Goal: Task Accomplishment & Management: Use online tool/utility

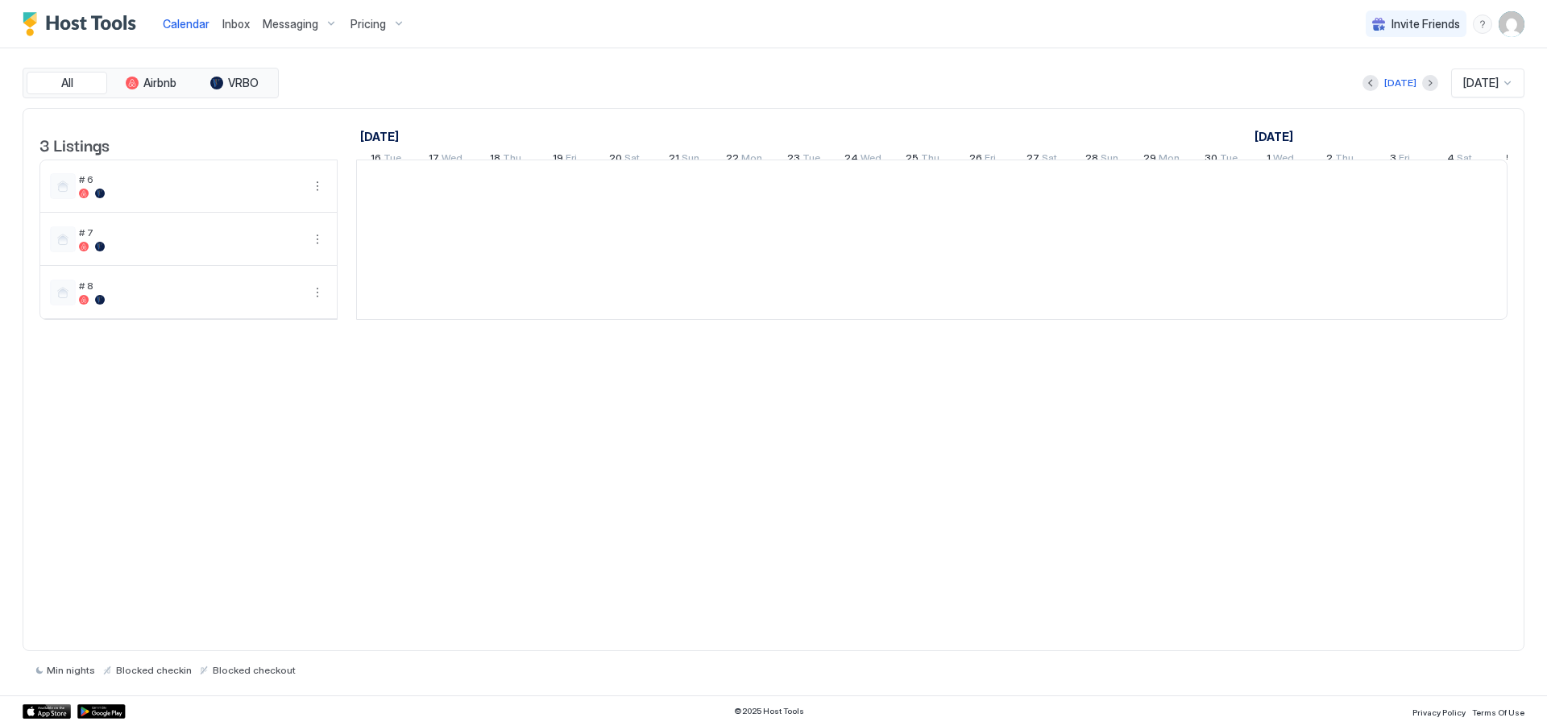
scroll to position [0, 895]
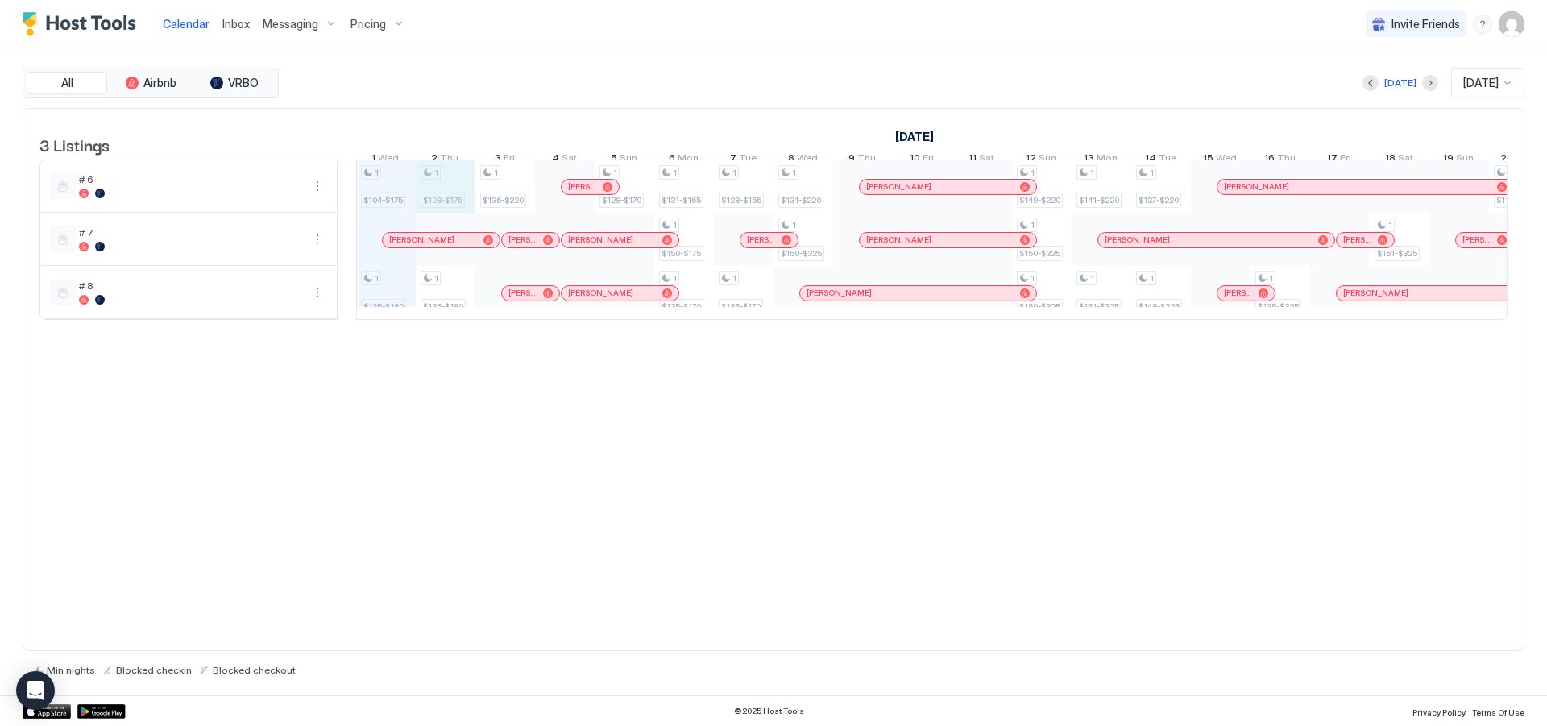
click at [448, 195] on div "1 $104-$175 1 $135-$180 1 $108-$175 1 $135-$180 1 $136-$220 1 $128-$170 1 $131-…" at bounding box center [1221, 239] width 3519 height 159
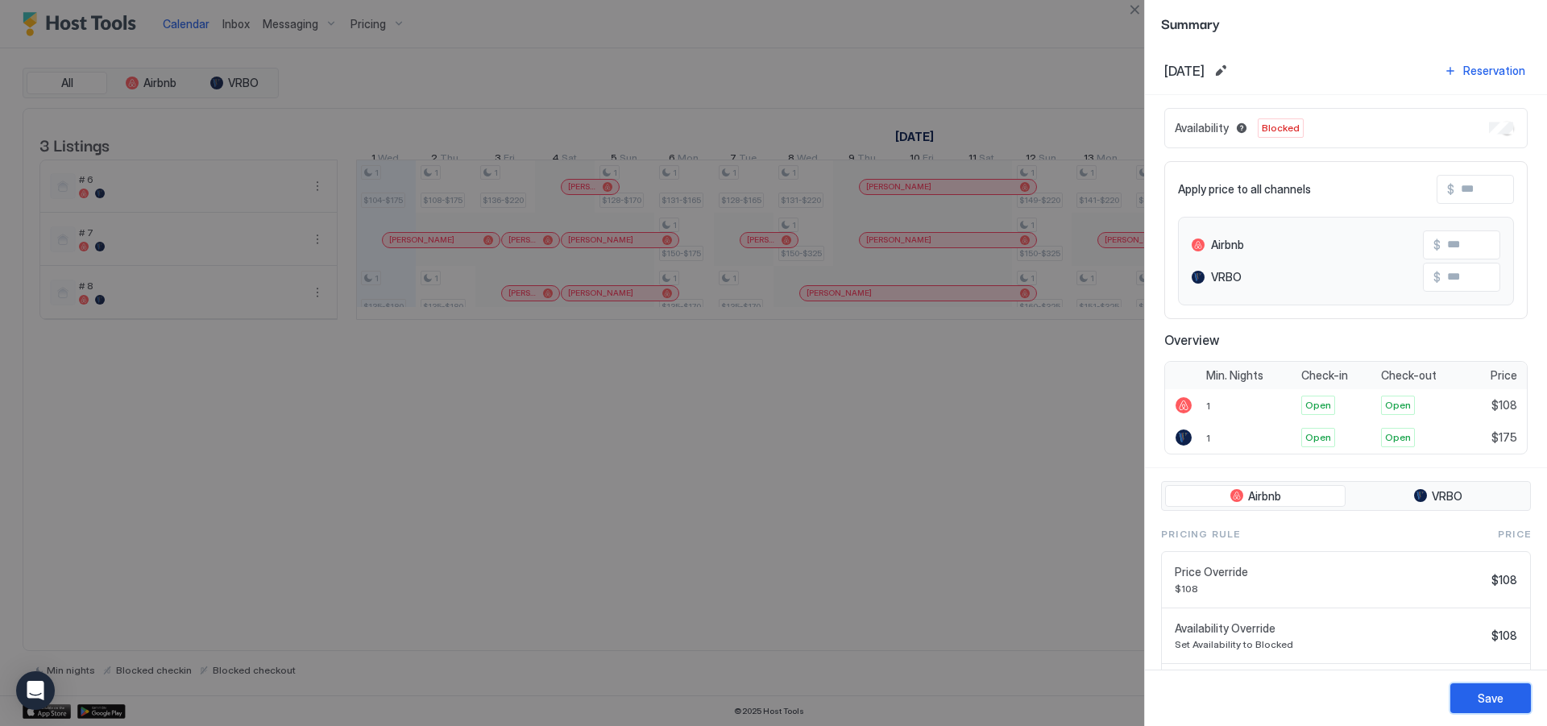
click at [1486, 702] on div "Save" at bounding box center [1491, 698] width 26 height 17
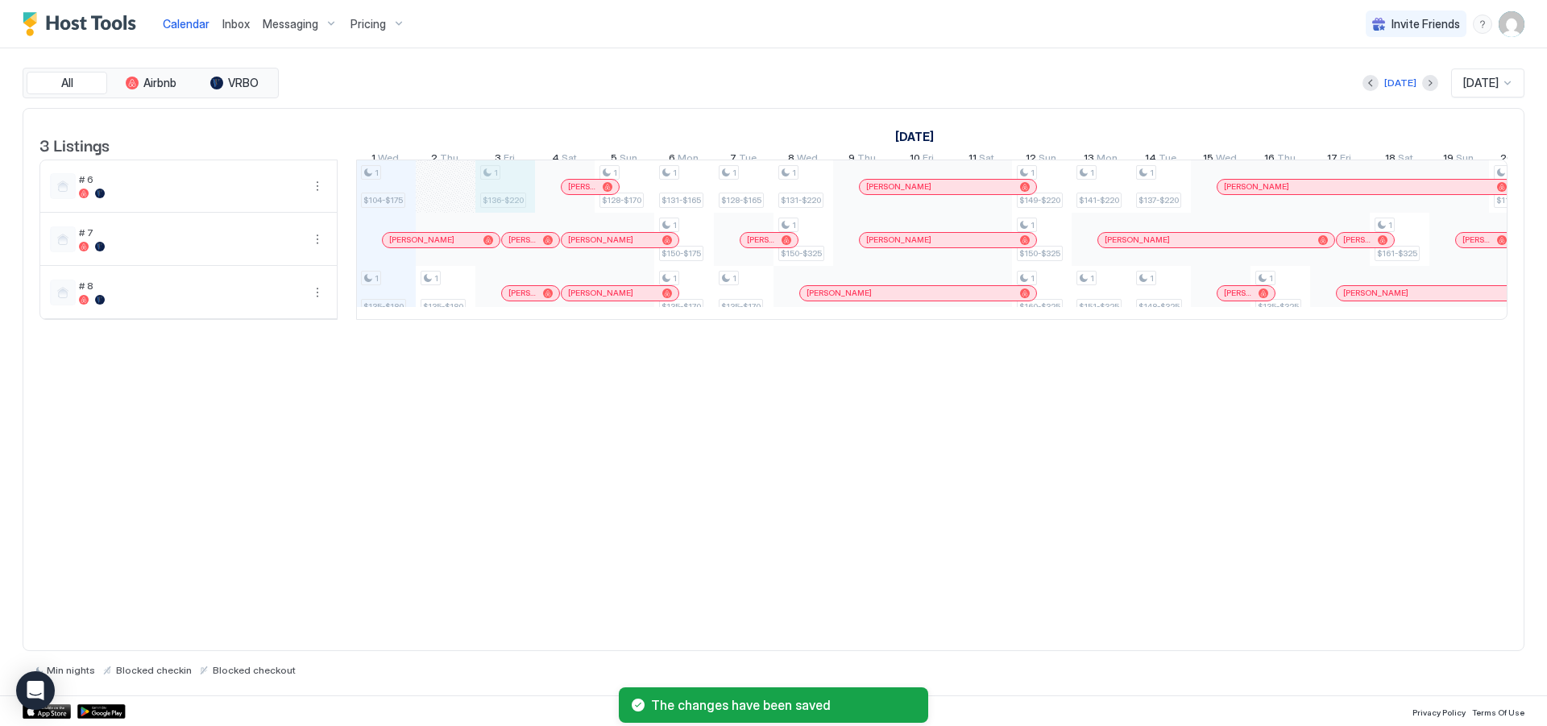
click at [509, 190] on div "1 $104-$175 1 $135-$180 1 $135-$180 1 $136-$220 1 $128-$170 1 $131-$165 1 $150-…" at bounding box center [1221, 239] width 3519 height 159
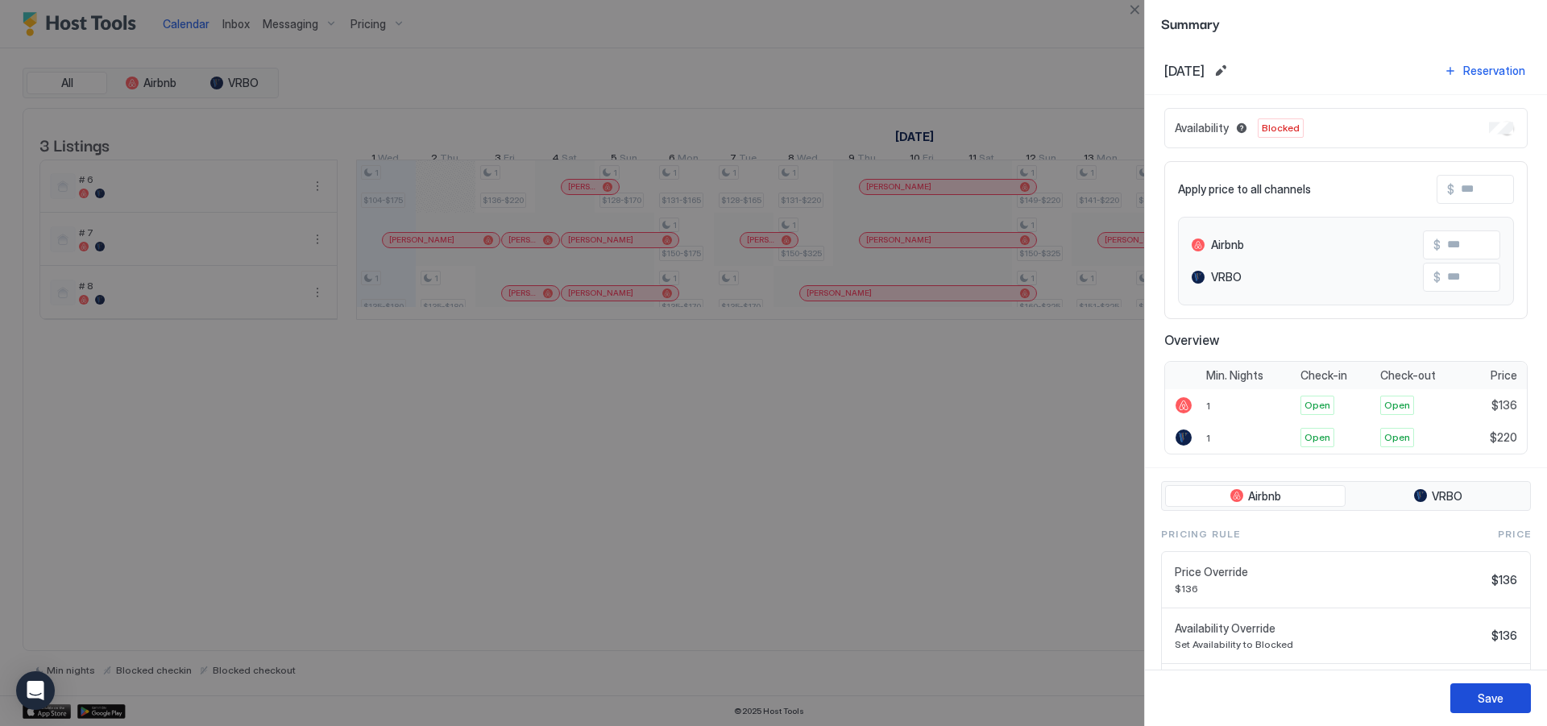
click at [1487, 703] on div "Save" at bounding box center [1491, 698] width 26 height 17
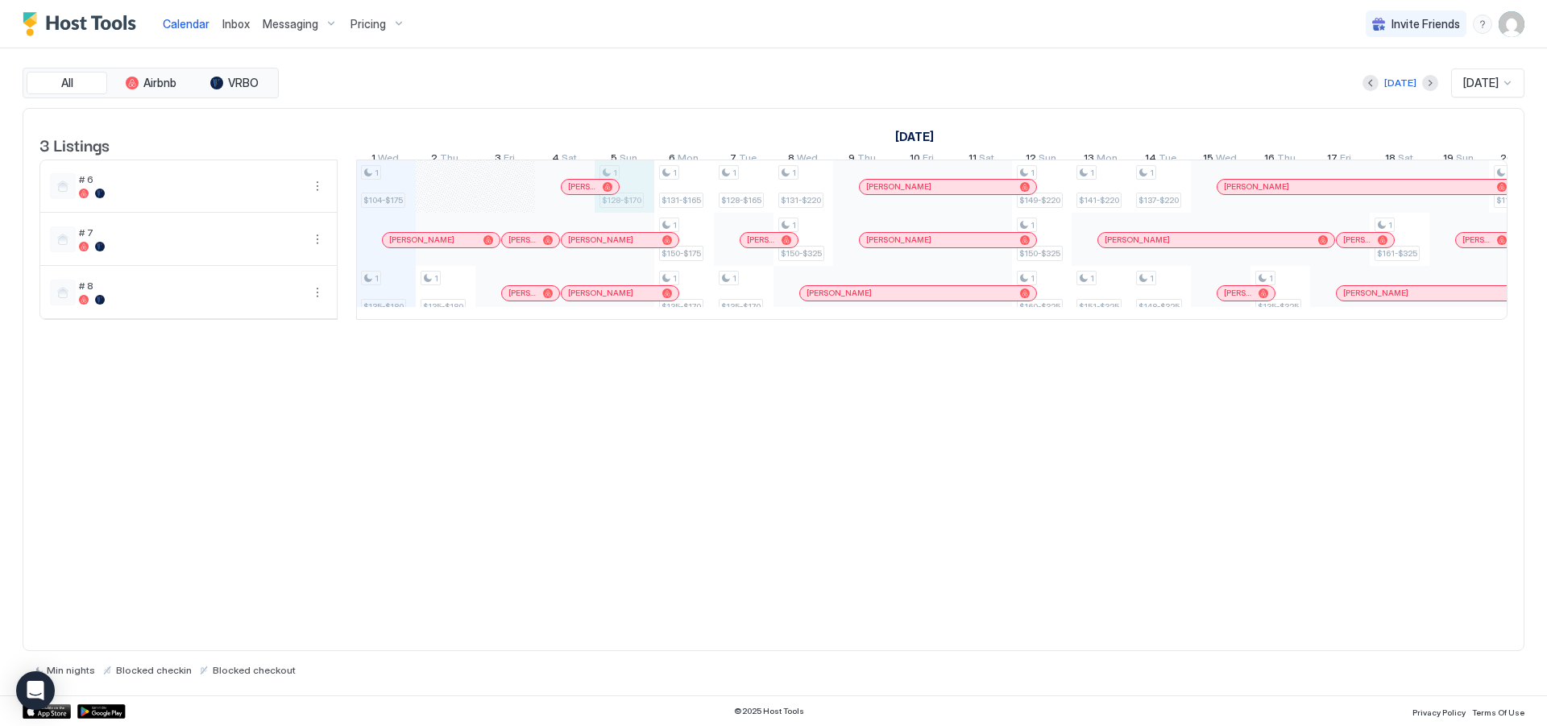
click at [634, 193] on div "1 $104-$175 1 $135-$180 1 $135-$180 1 $128-$170 1 $131-$165 1 $150-$175 1 $135-…" at bounding box center [1221, 239] width 3519 height 159
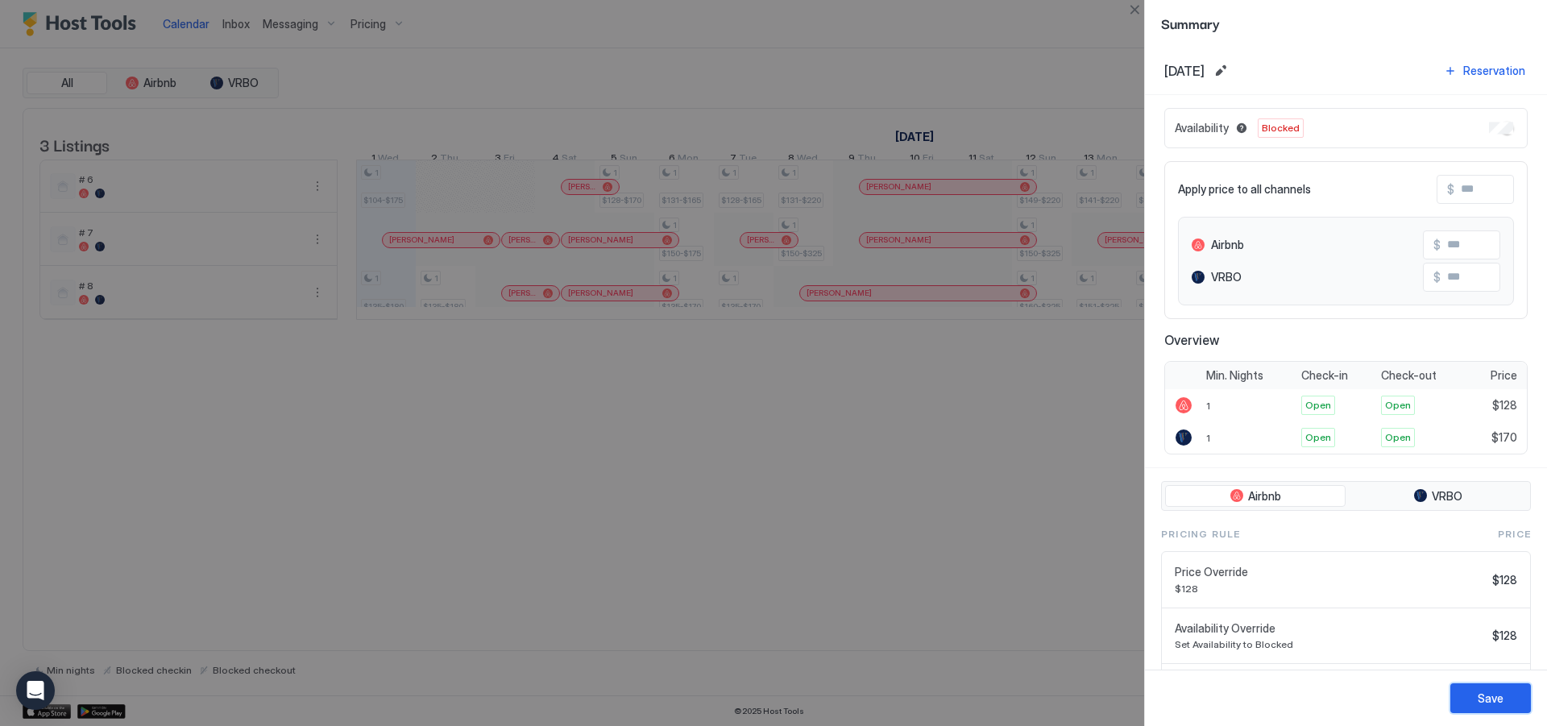
click at [1485, 700] on div "Save" at bounding box center [1491, 698] width 26 height 17
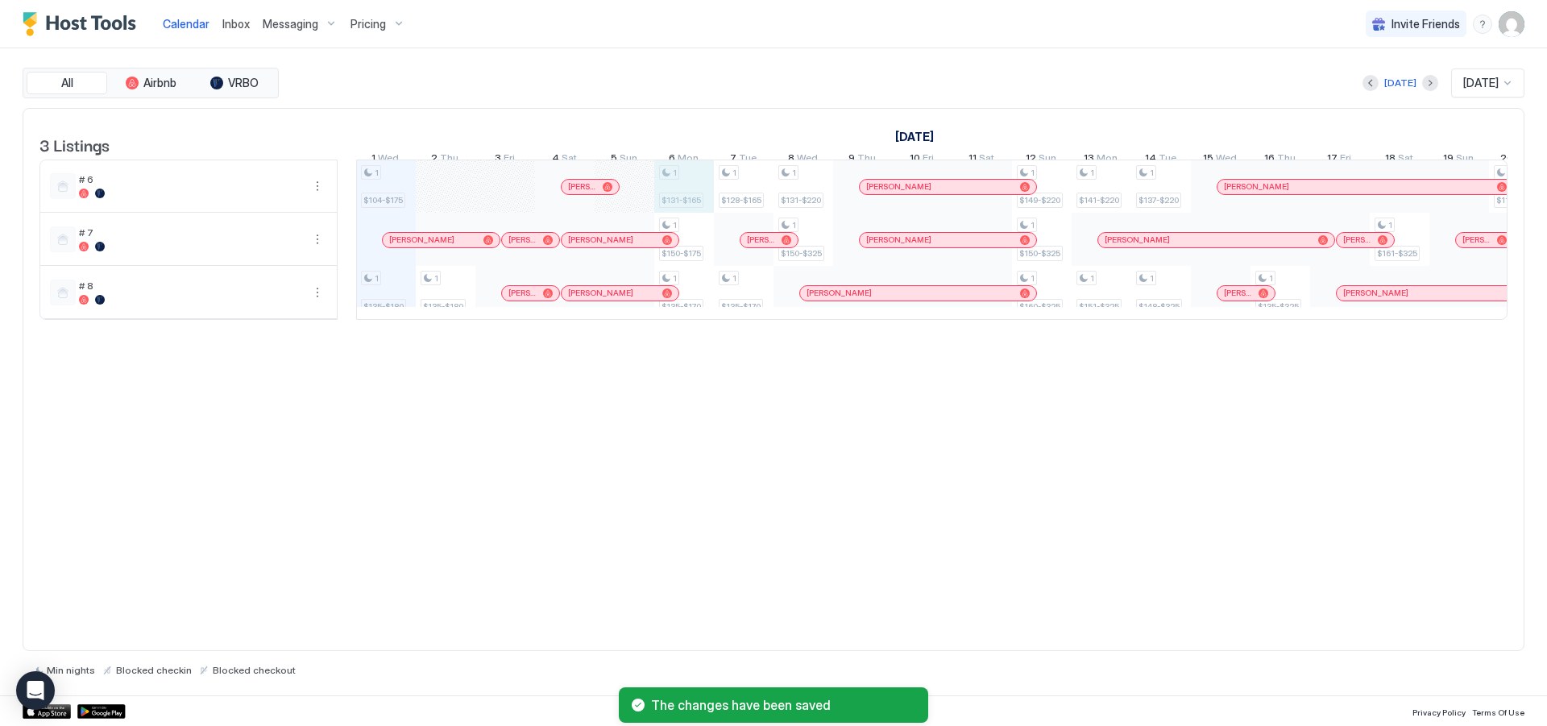
click at [687, 198] on div "1 $104-$175 1 $135-$180 1 $135-$180 1 $131-$165 1 $150-$175 1 $135-$170 1 $128-…" at bounding box center [1221, 239] width 3519 height 159
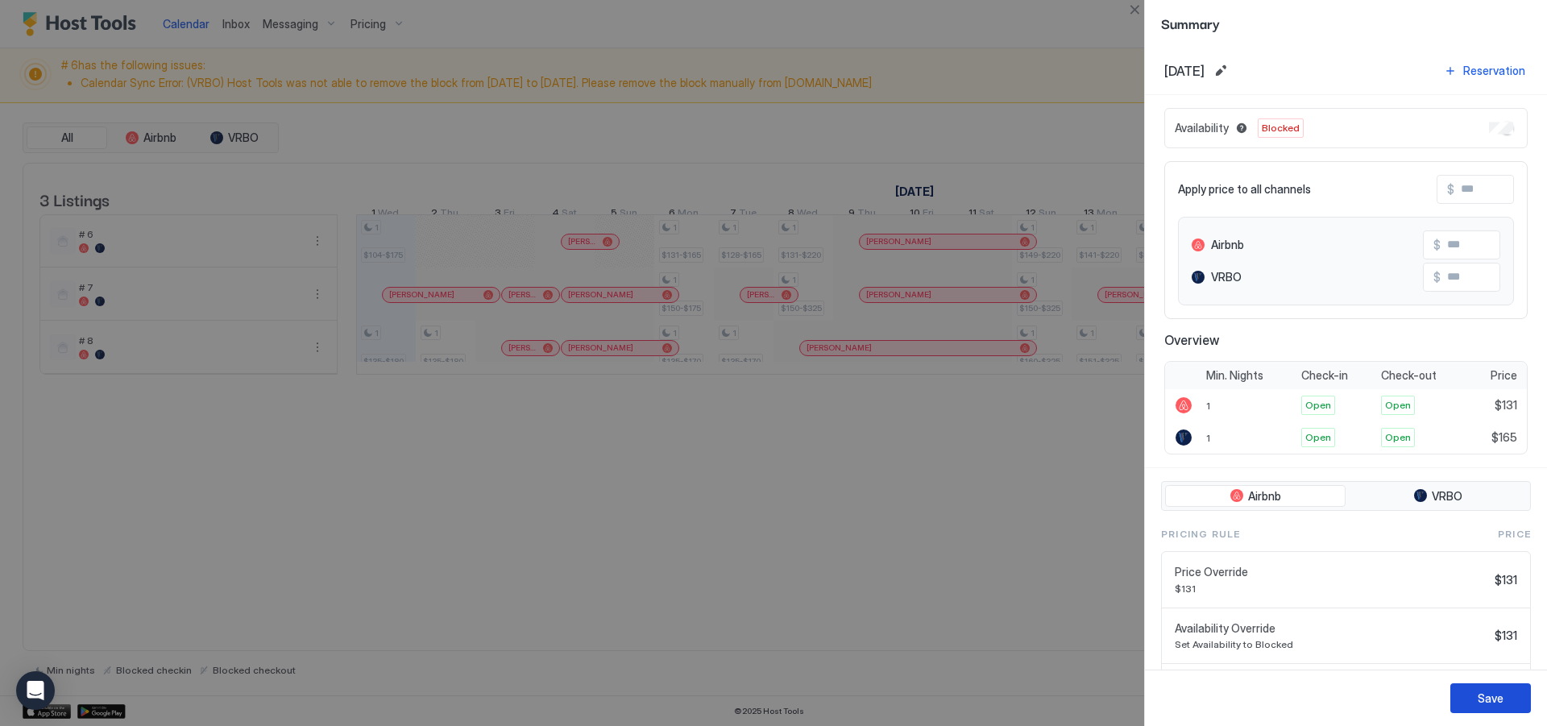
click at [1493, 699] on div "Save" at bounding box center [1491, 698] width 26 height 17
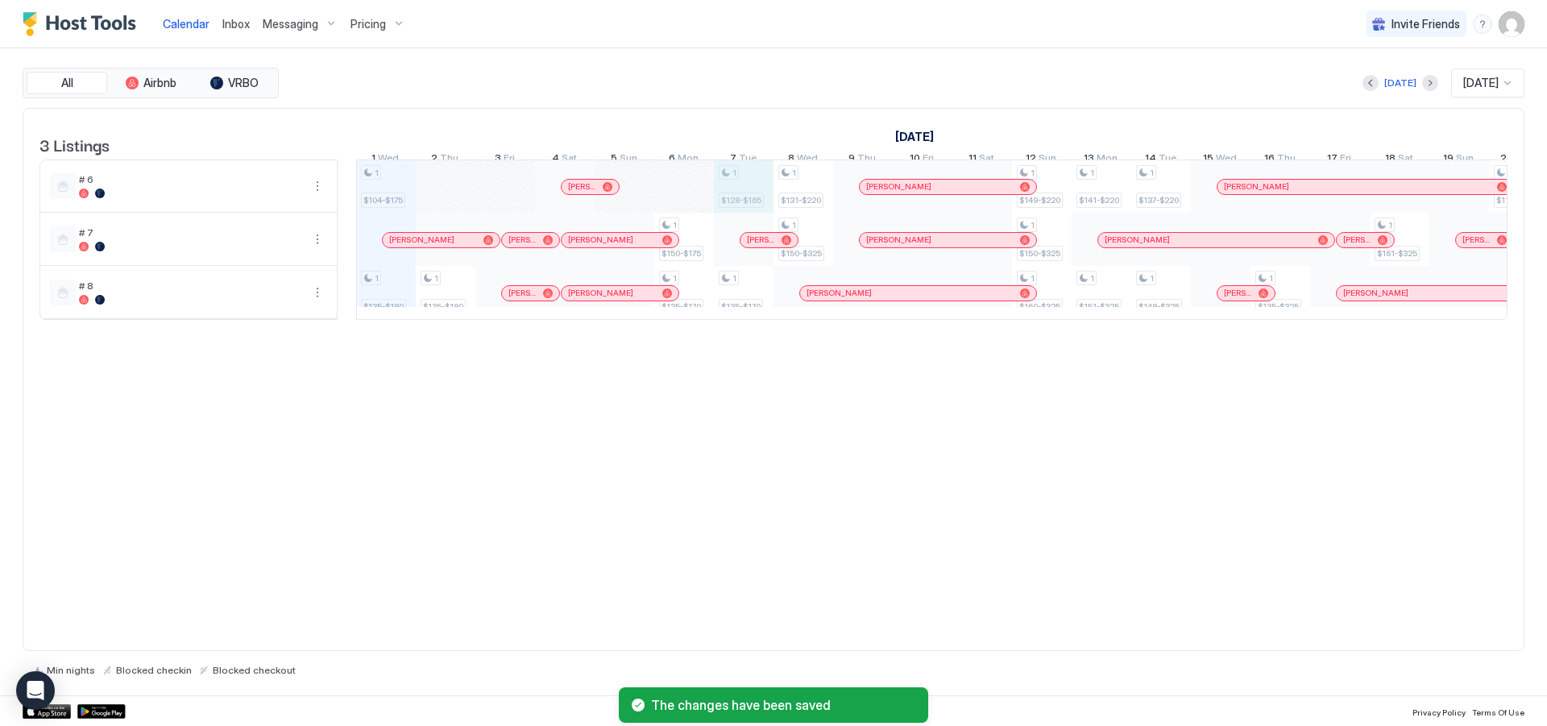
click at [738, 201] on div "1 $104-$175 1 $135-$180 1 $135-$180 1 $150-$175 1 $135-$170 1 $128-$165 1 $135-…" at bounding box center [1221, 239] width 3519 height 159
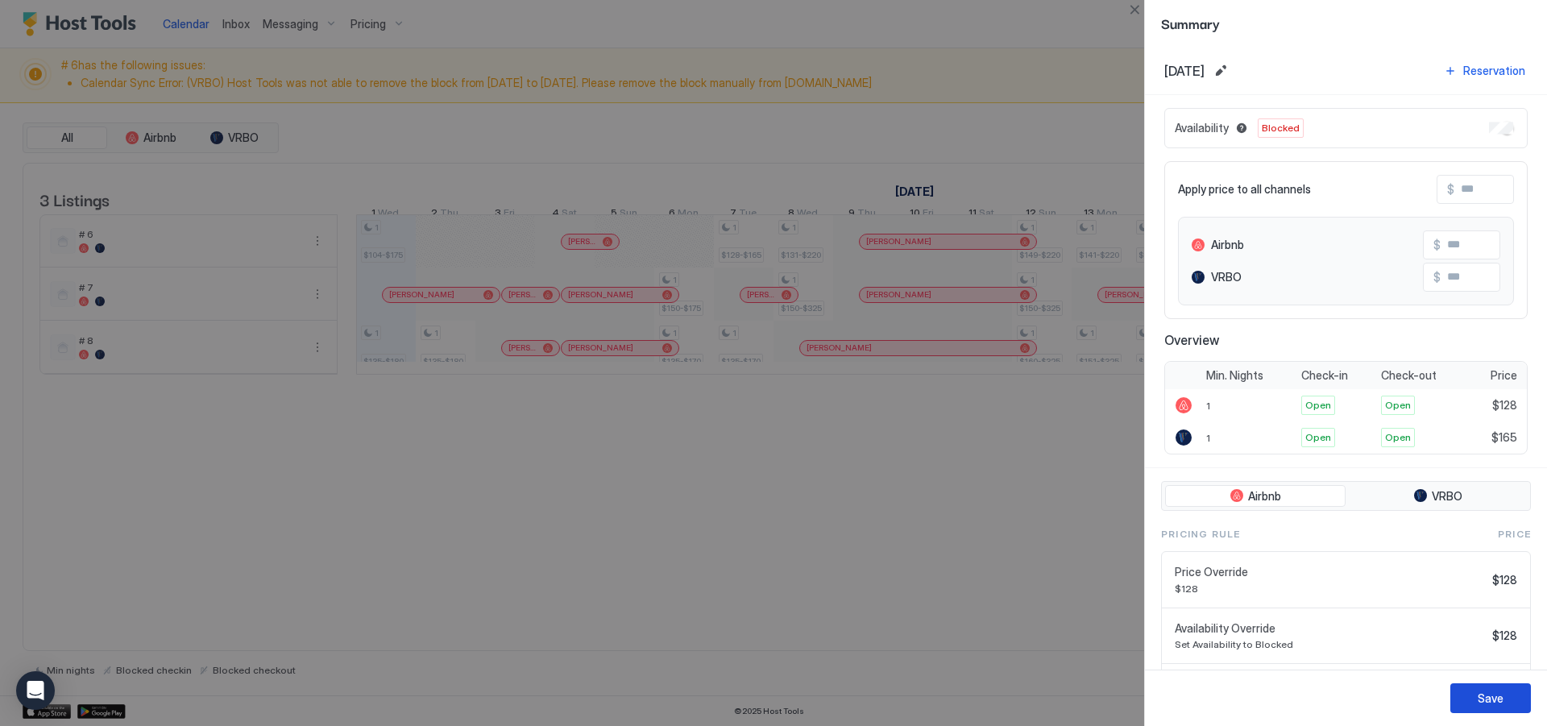
click at [1471, 704] on button "Save" at bounding box center [1491, 698] width 81 height 30
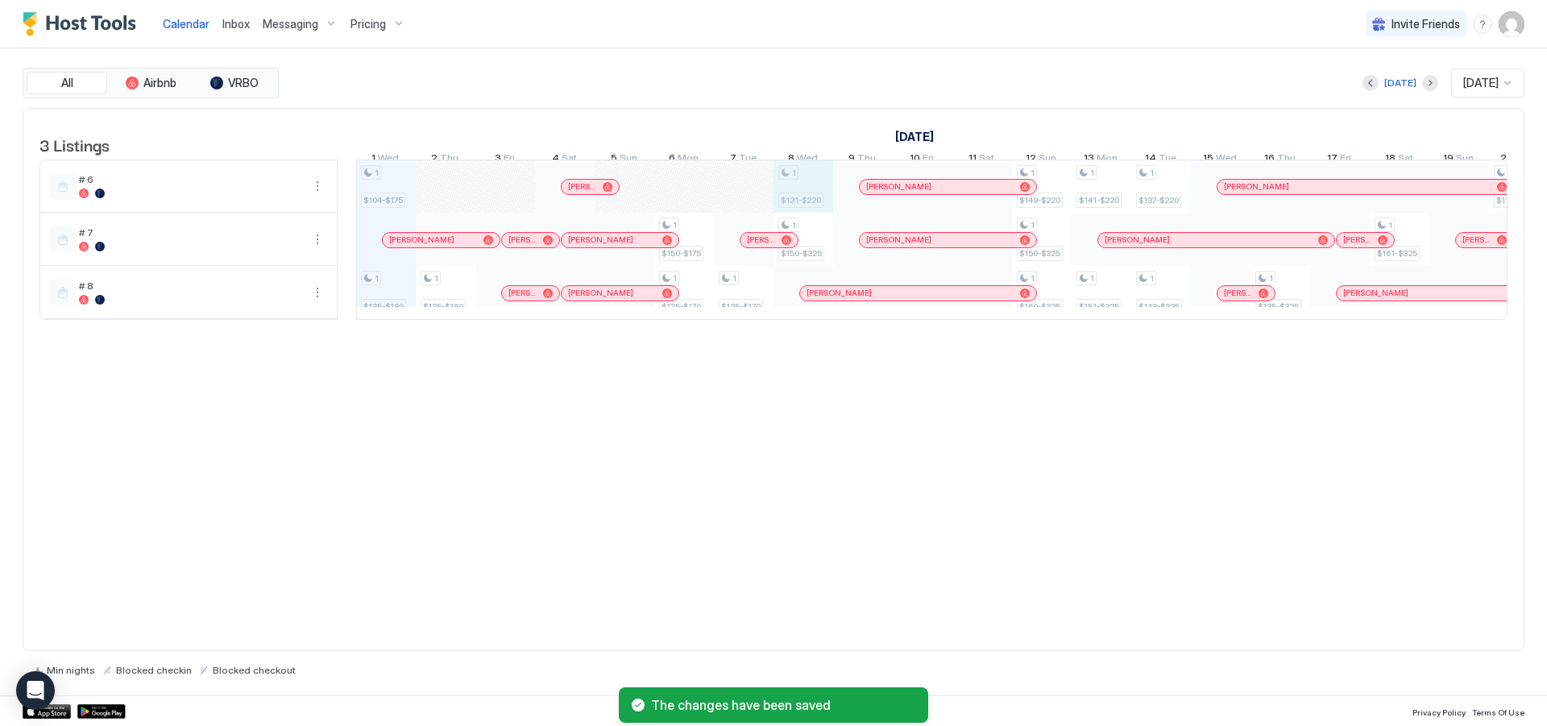
click at [804, 201] on div "1 $104-$175 1 $135-$180 1 $135-$180 1 $150-$175 1 $135-$170 1 $135-$170 1 $131-…" at bounding box center [1221, 239] width 3519 height 159
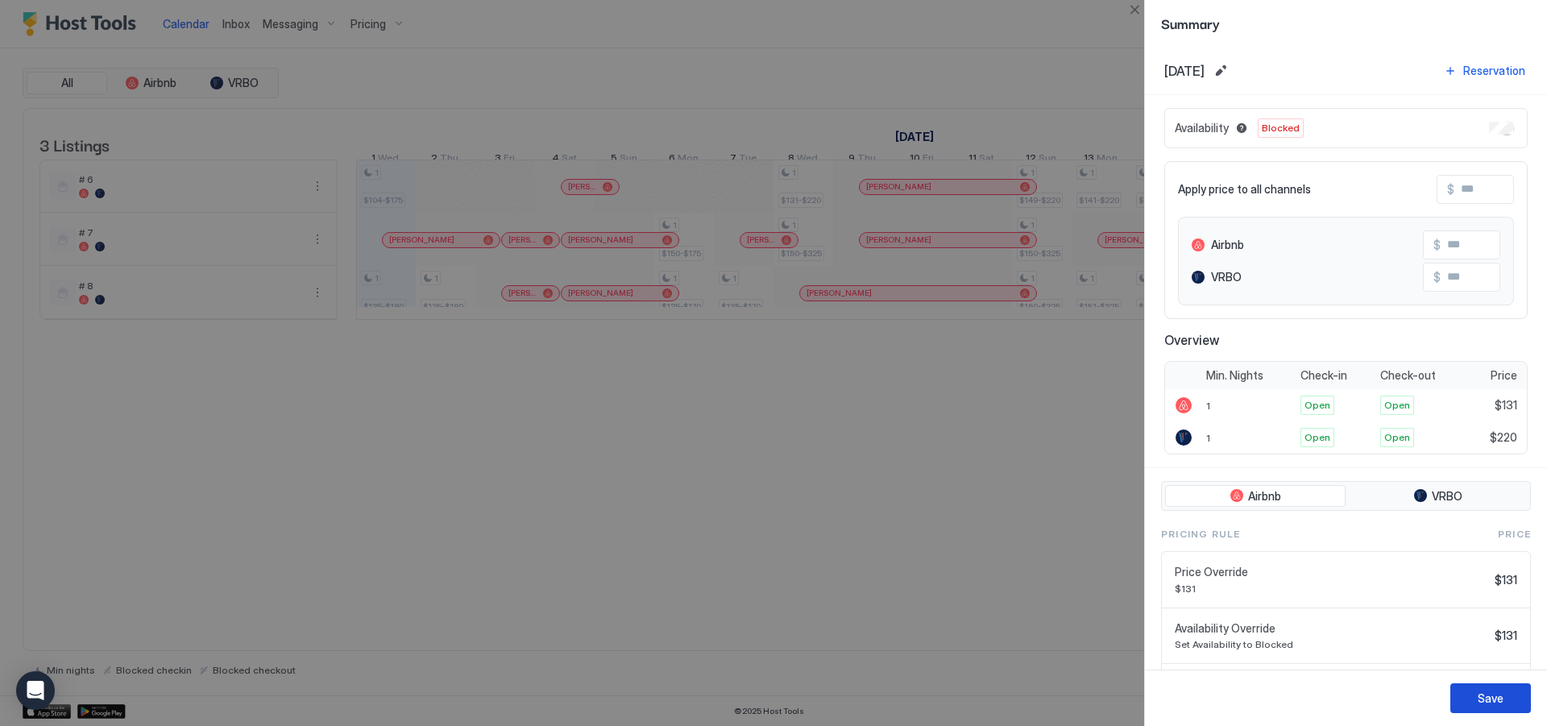
click at [1490, 704] on div "Save" at bounding box center [1491, 698] width 26 height 17
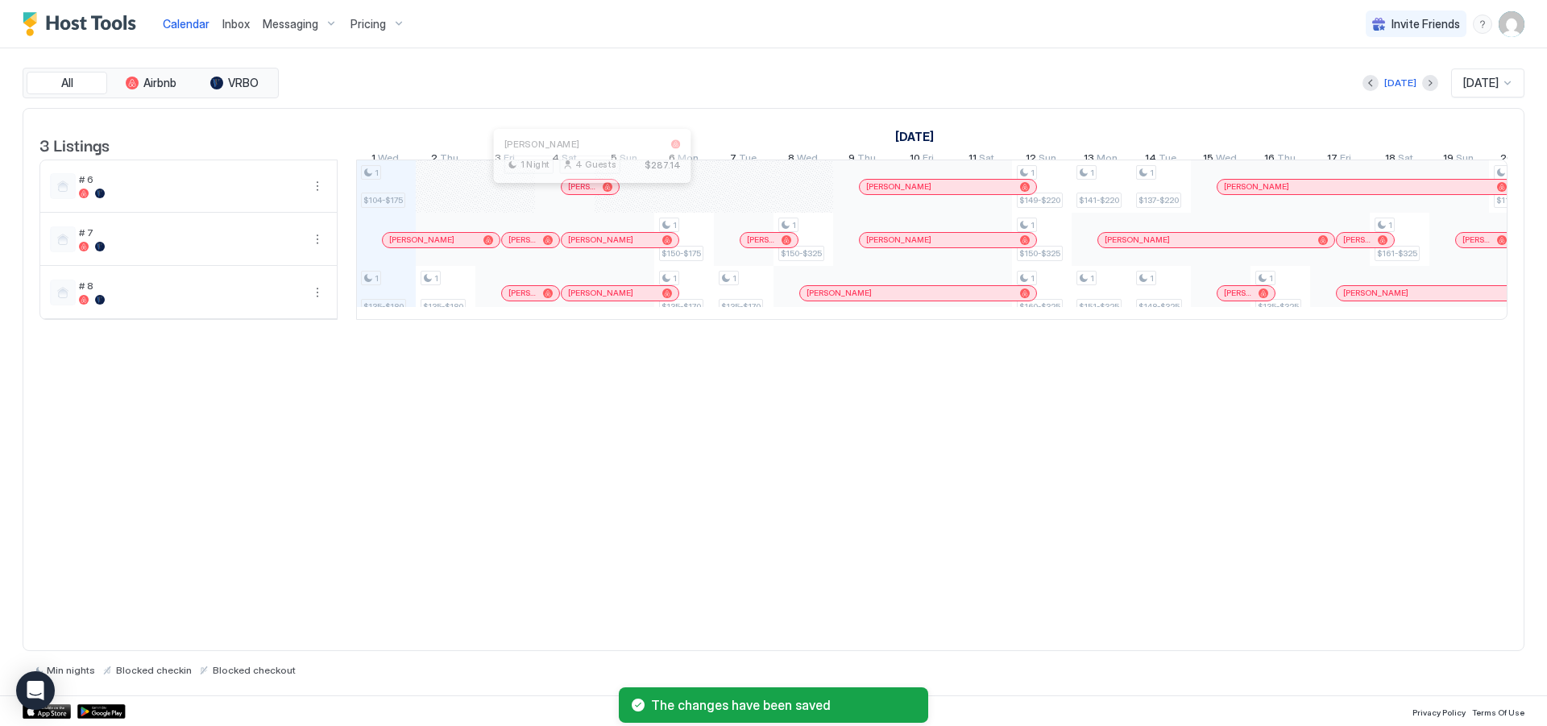
click at [586, 193] on div at bounding box center [585, 187] width 13 height 13
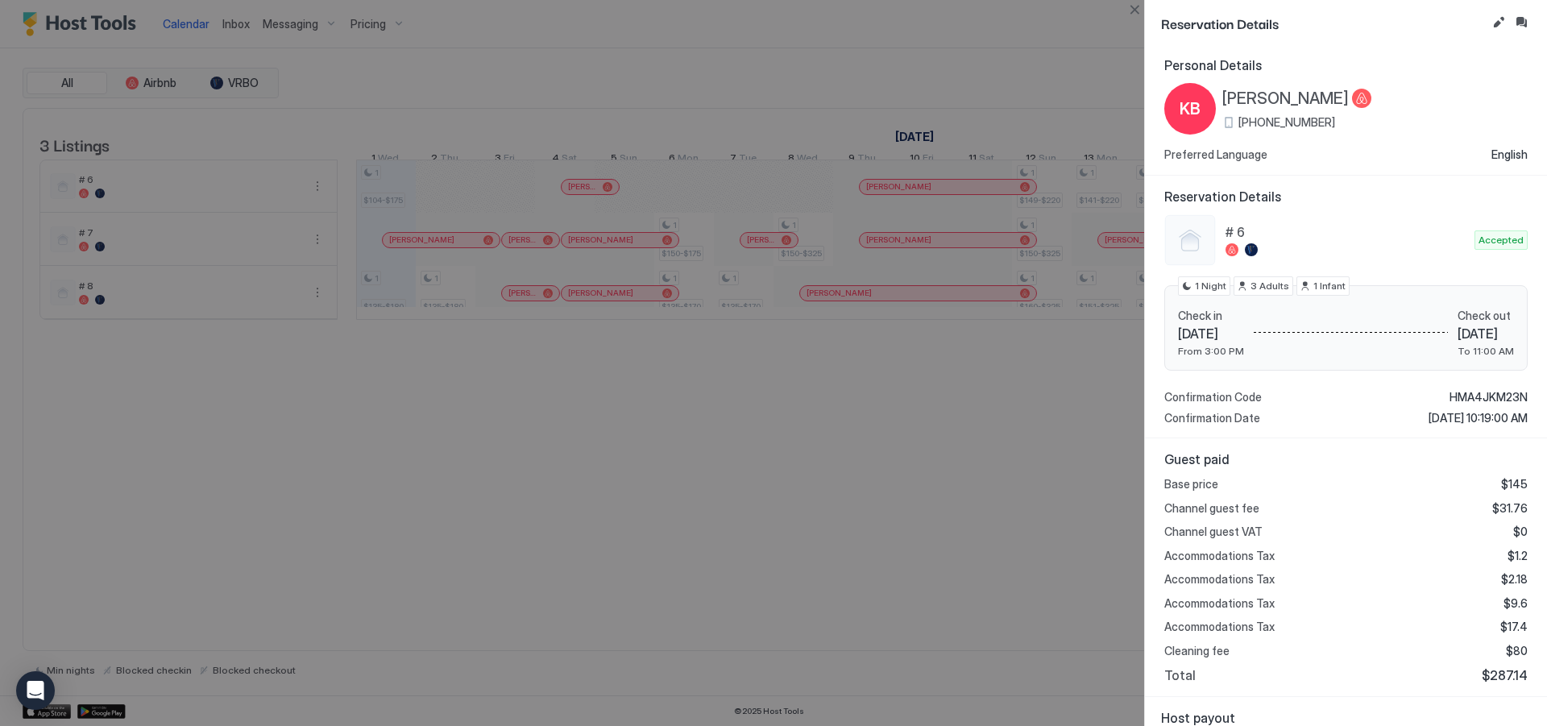
scroll to position [0, 0]
